Goal: Register for event/course

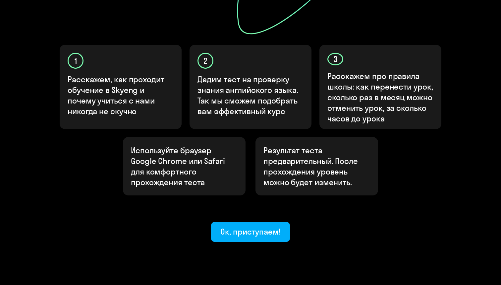
scroll to position [194, 0]
click at [246, 226] on div "Ок, приступаем!" at bounding box center [250, 231] width 60 height 11
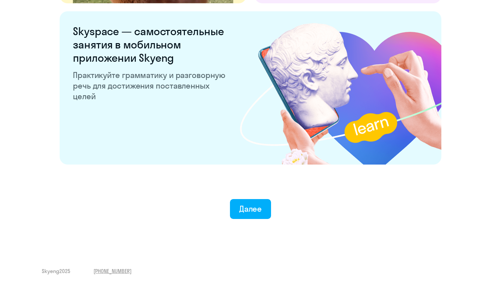
scroll to position [1252, 0]
click at [255, 211] on div "Далее" at bounding box center [250, 208] width 23 height 11
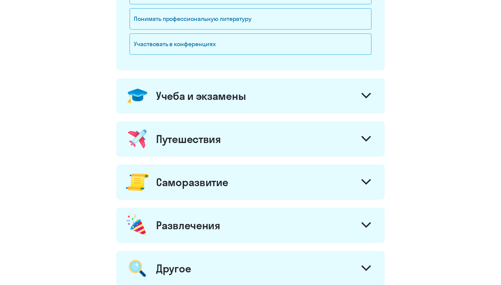
scroll to position [237, 0]
click at [197, 74] on div "Работа и бизнес Вести деловую переписку с партнерами Свободно общаться с коллег…" at bounding box center [250, 67] width 268 height 437
click at [197, 93] on div "Учеба и экзамены" at bounding box center [201, 95] width 90 height 13
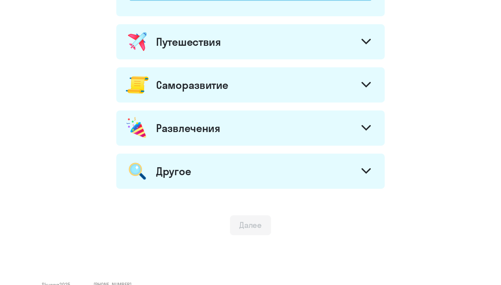
scroll to position [454, 0]
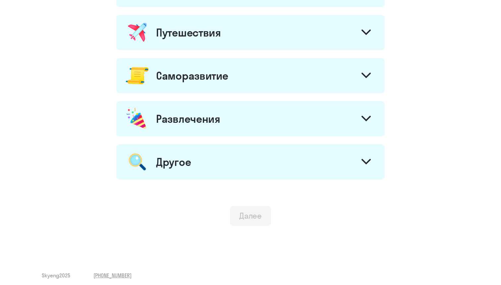
click at [220, 172] on div "Другое" at bounding box center [250, 161] width 268 height 35
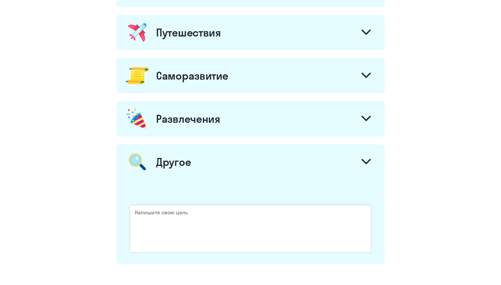
click at [217, 75] on div "Саморазвитие" at bounding box center [192, 75] width 72 height 13
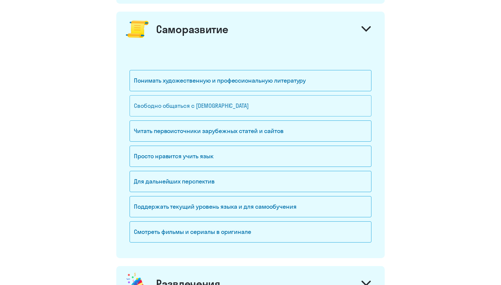
scroll to position [502, 0]
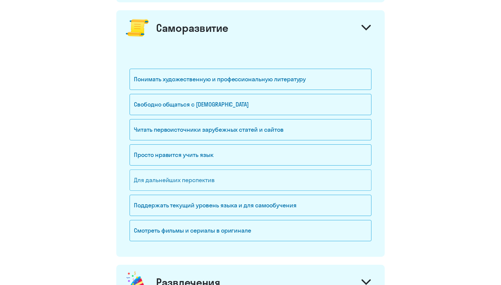
click at [217, 185] on div "Для дальнейших перспектив" at bounding box center [251, 179] width 242 height 21
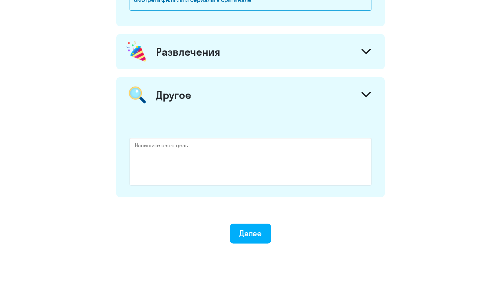
scroll to position [732, 0]
click at [269, 234] on button "Далее" at bounding box center [250, 233] width 41 height 20
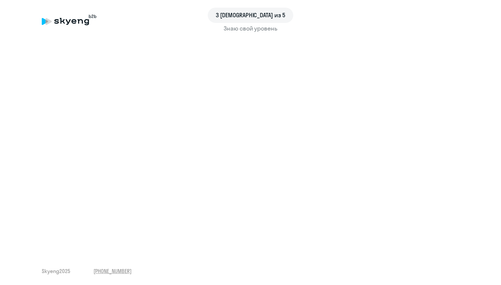
click at [259, 31] on div "Знаю свой уровень" at bounding box center [251, 28] width 418 height 9
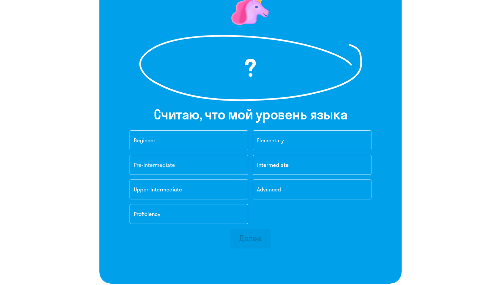
scroll to position [70, 0]
click at [296, 145] on button "Elementary" at bounding box center [312, 140] width 119 height 20
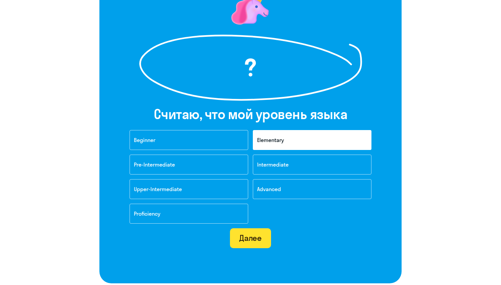
click at [255, 243] on button "Далее" at bounding box center [250, 238] width 41 height 20
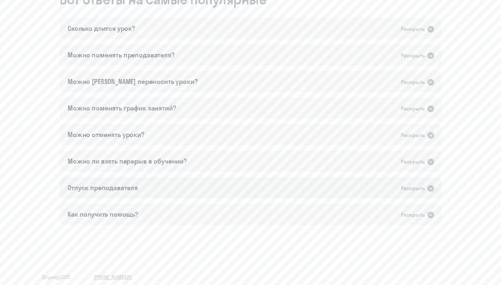
scroll to position [428, 0]
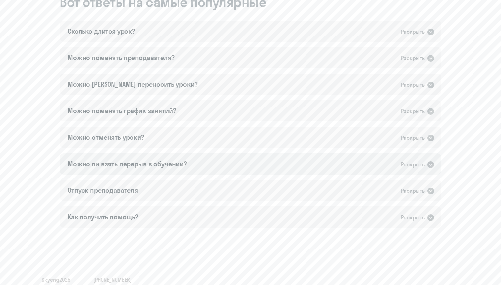
click at [137, 169] on div "Можно ли взять перерыв в обучении? Раскрыть" at bounding box center [251, 163] width 382 height 21
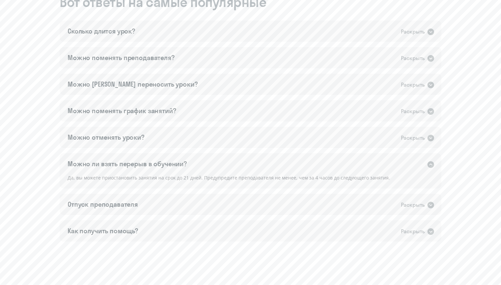
click at [137, 169] on div "Можно ли взять перерыв в обучении? Раскрыть" at bounding box center [251, 163] width 382 height 21
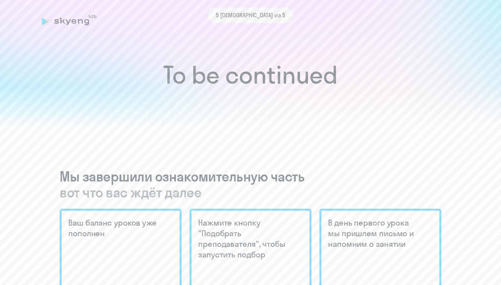
scroll to position [135, 0]
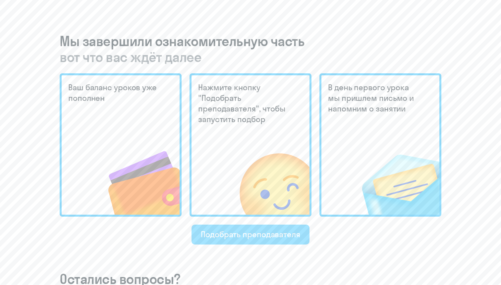
click at [224, 240] on button "Подобрать преподавателя" at bounding box center [251, 234] width 118 height 20
